Goal: Obtain resource: Download file/media

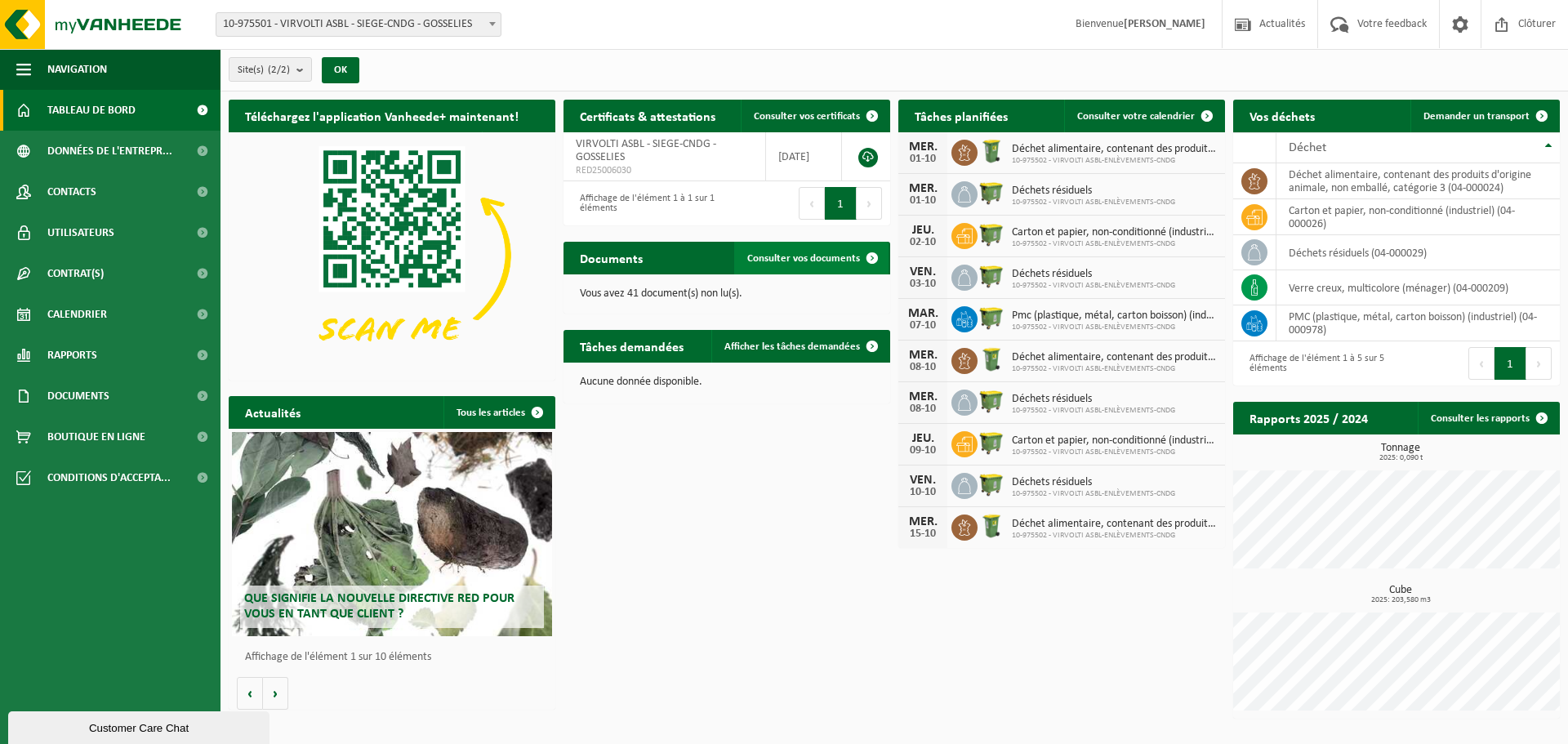
click at [881, 257] on span at bounding box center [872, 258] width 33 height 33
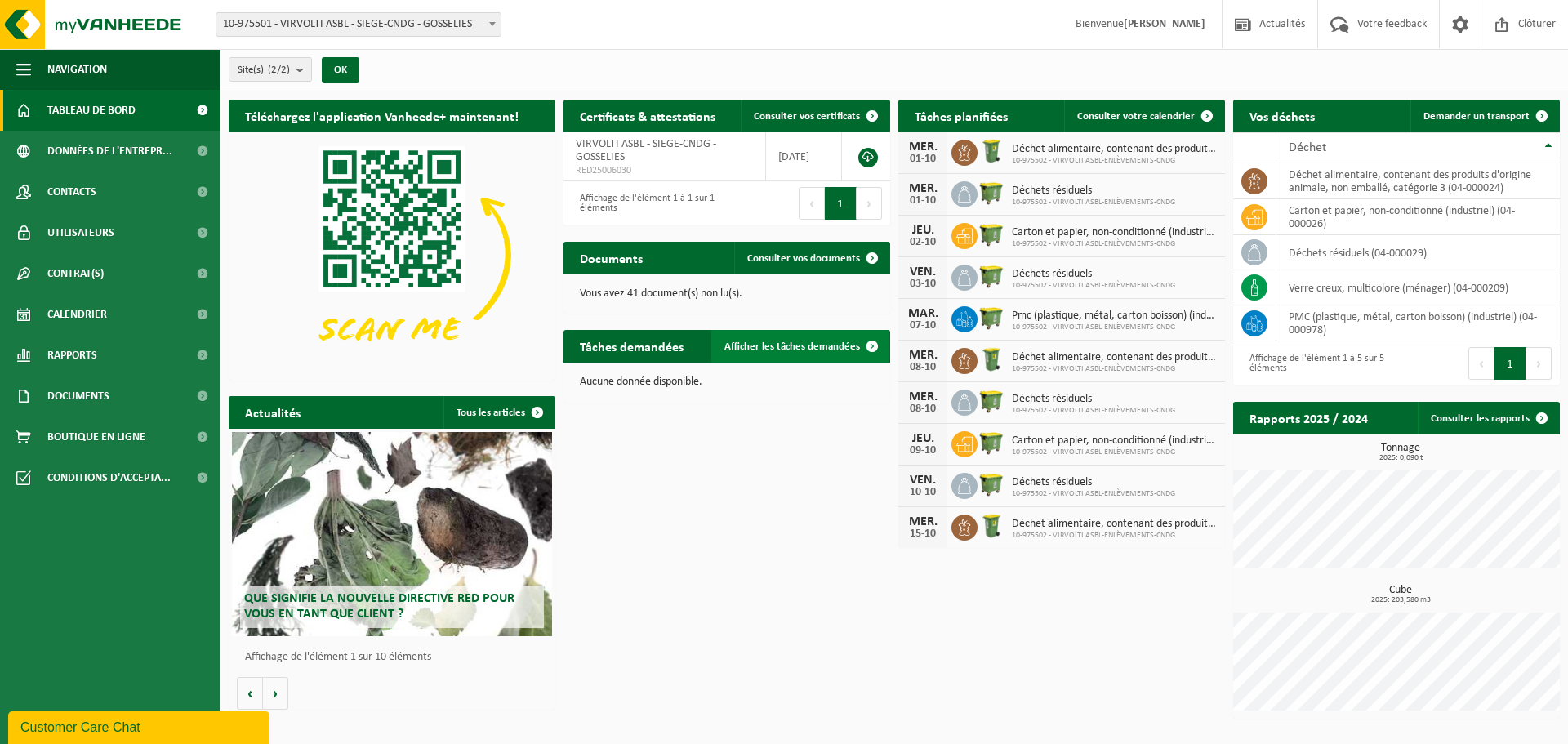
click at [874, 344] on span at bounding box center [872, 347] width 33 height 33
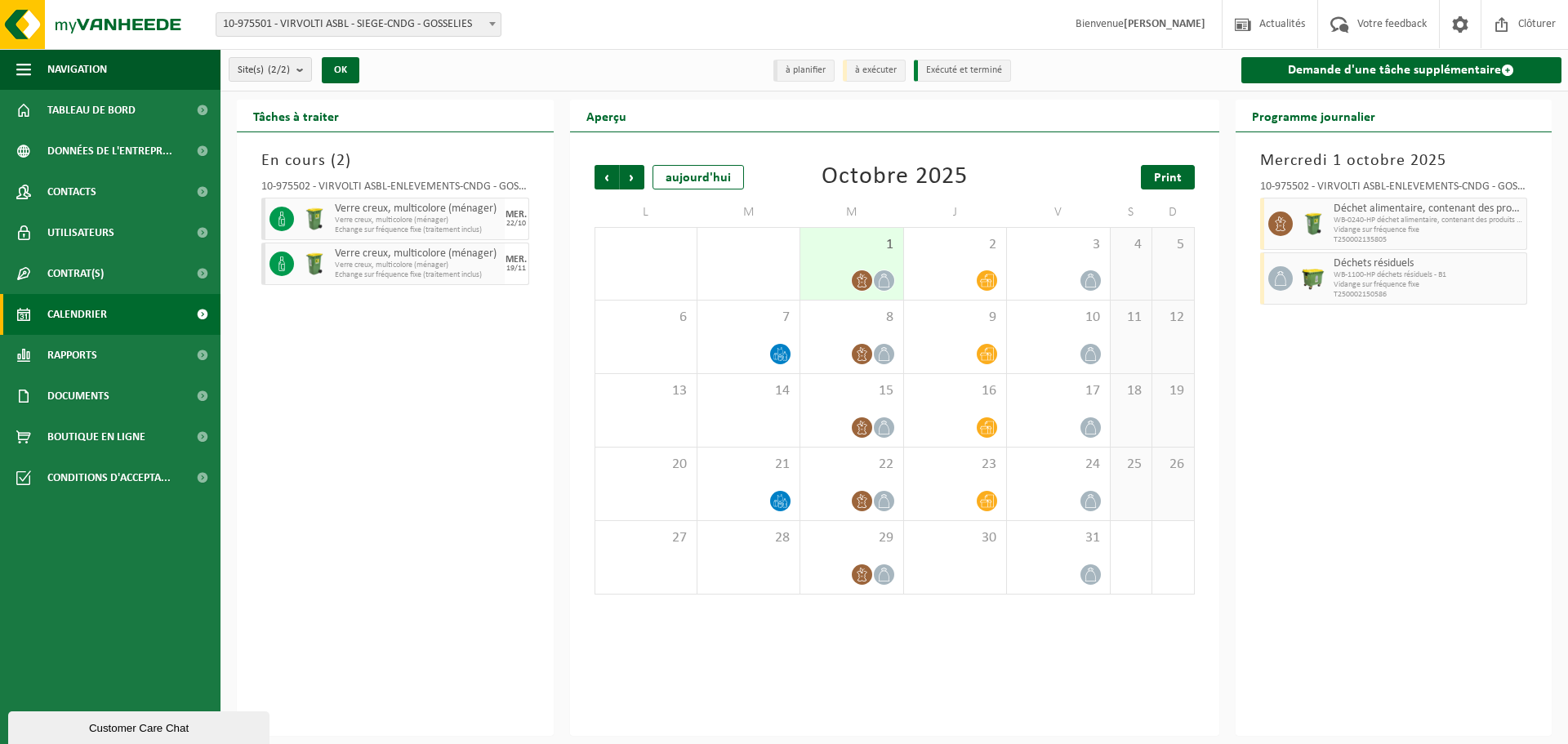
click at [1155, 178] on span "Print" at bounding box center [1167, 178] width 28 height 13
click at [641, 176] on span "Suivant" at bounding box center [632, 176] width 24 height 24
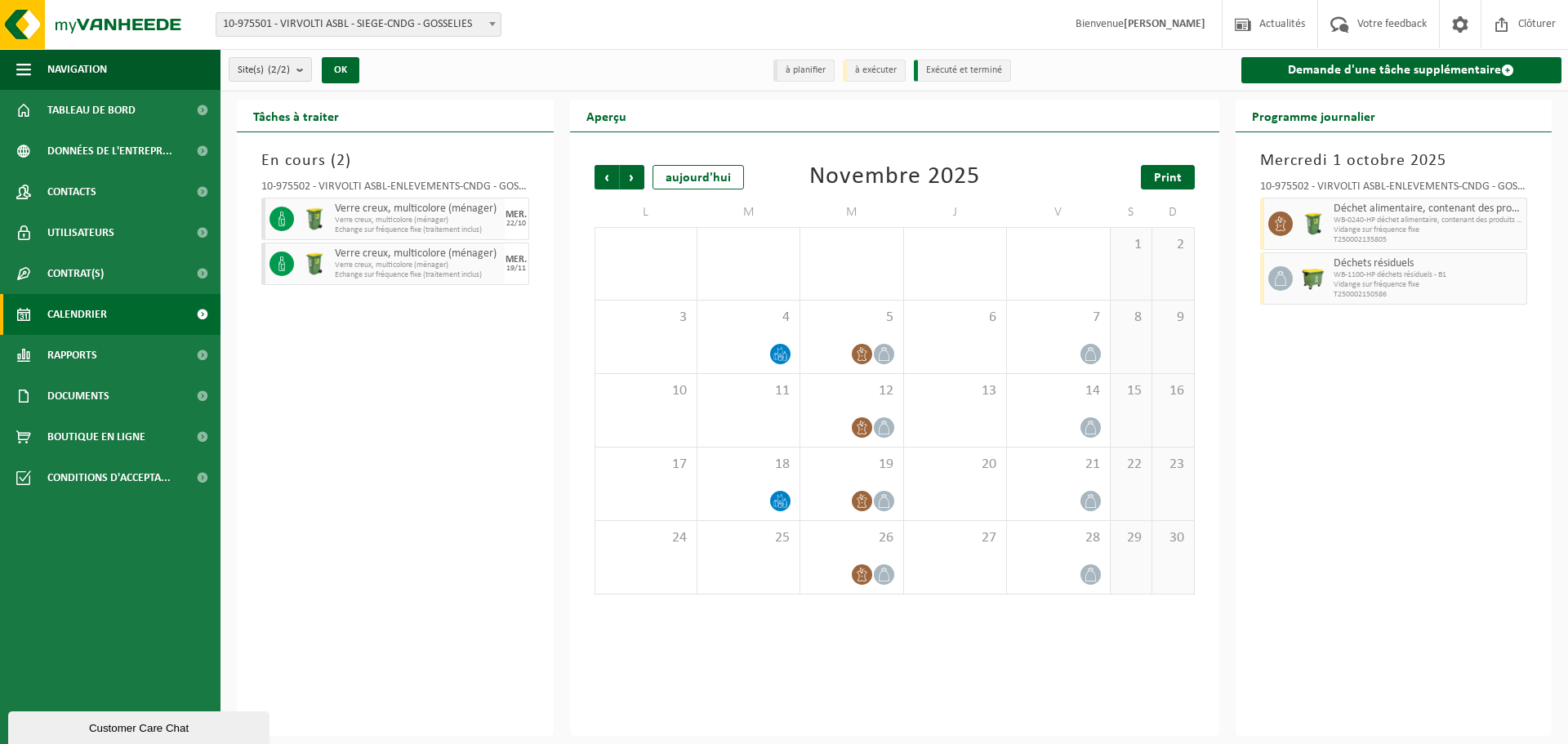
click at [1165, 183] on span "Print" at bounding box center [1167, 178] width 28 height 13
click at [637, 172] on span "Suivant" at bounding box center [632, 176] width 24 height 24
click at [1168, 179] on span "Print" at bounding box center [1167, 178] width 28 height 13
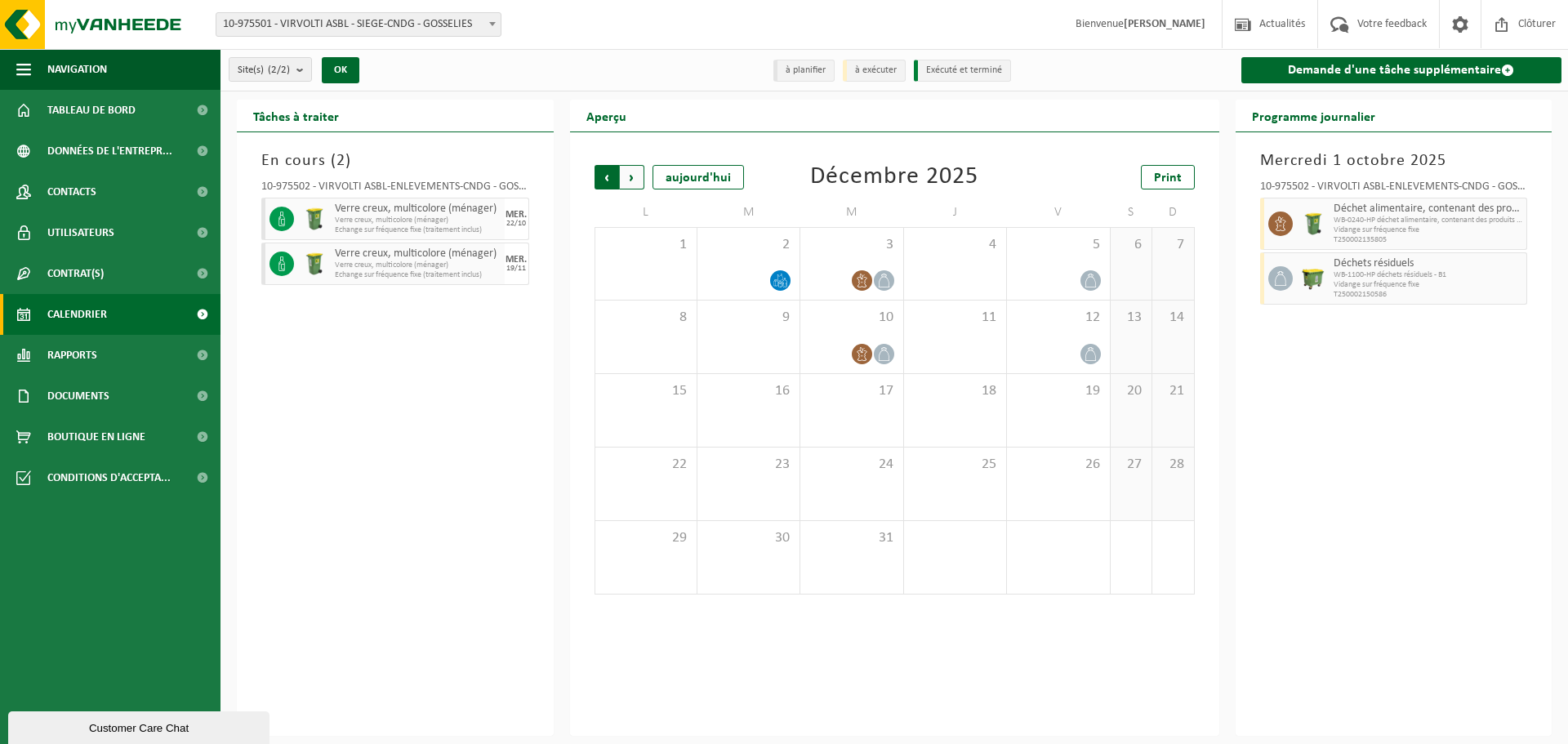
click at [636, 176] on span "Suivant" at bounding box center [632, 176] width 24 height 24
